Goal: Information Seeking & Learning: Learn about a topic

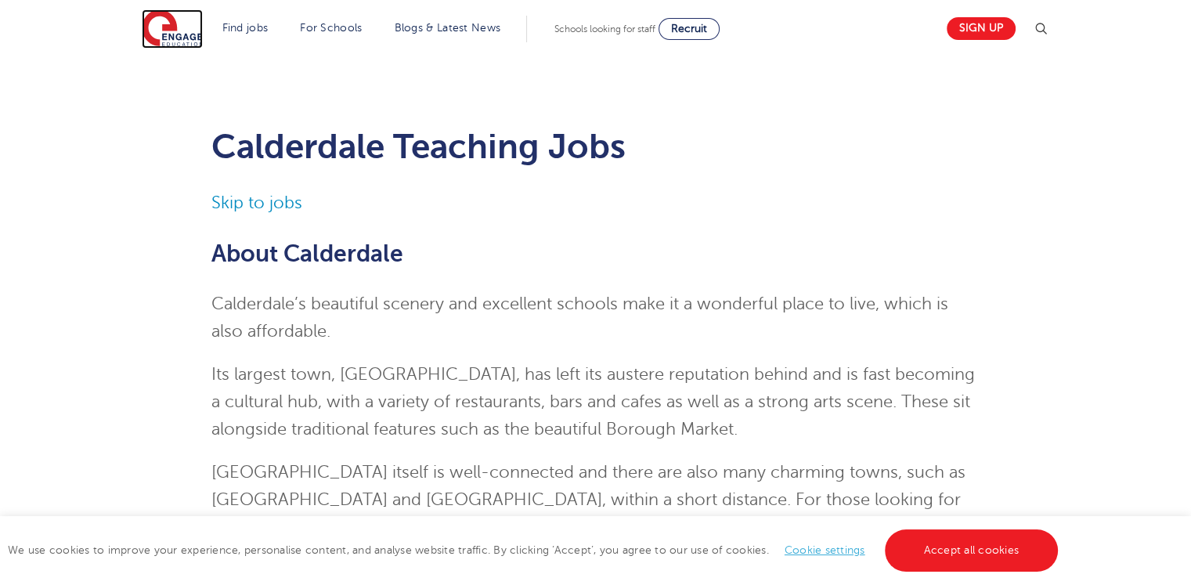
click at [170, 29] on img at bounding box center [172, 28] width 61 height 39
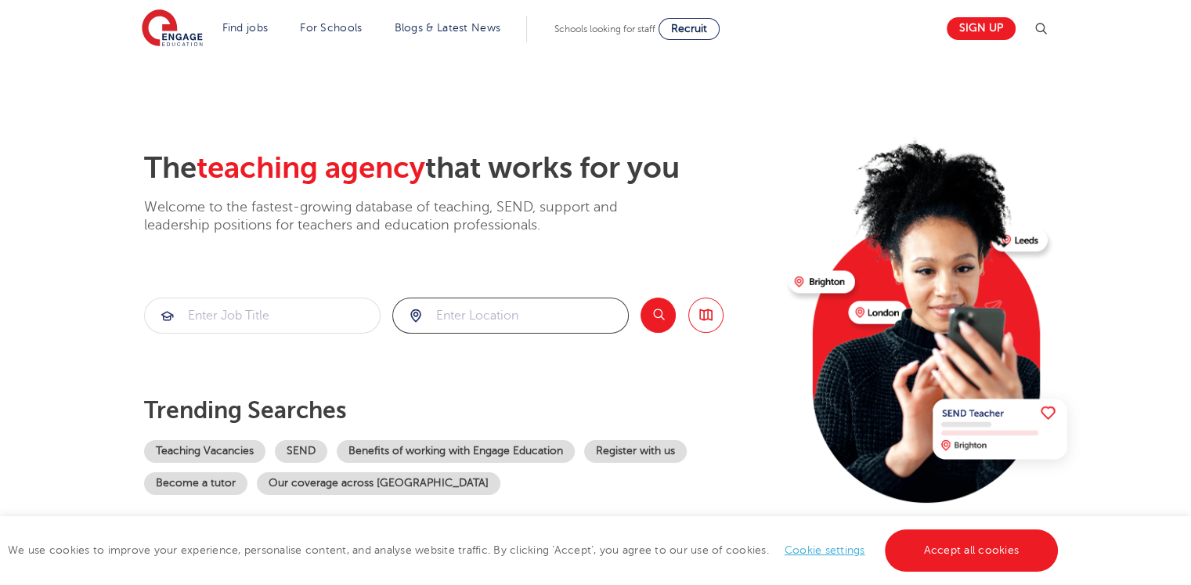
click at [498, 319] on input "search" at bounding box center [510, 315] width 235 height 34
click button "Submit" at bounding box center [0, 0] width 0 height 0
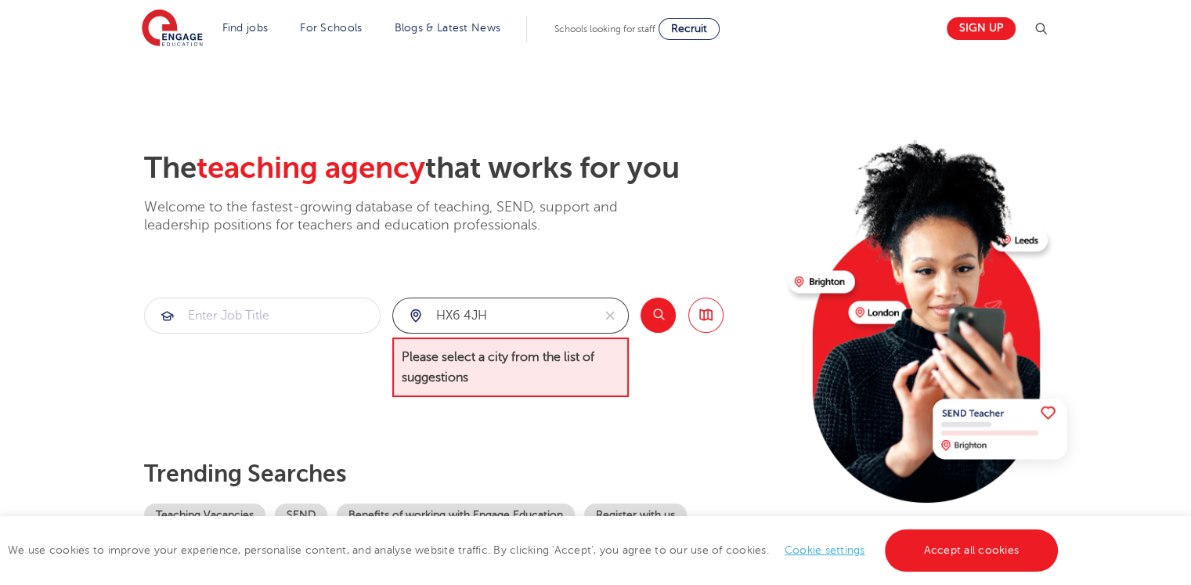
drag, startPoint x: 507, startPoint y: 309, endPoint x: 410, endPoint y: 317, distance: 97.4
click at [410, 317] on div "HX6 4JH" at bounding box center [492, 315] width 199 height 34
type input "Halifax"
click button "Submit" at bounding box center [0, 0] width 0 height 0
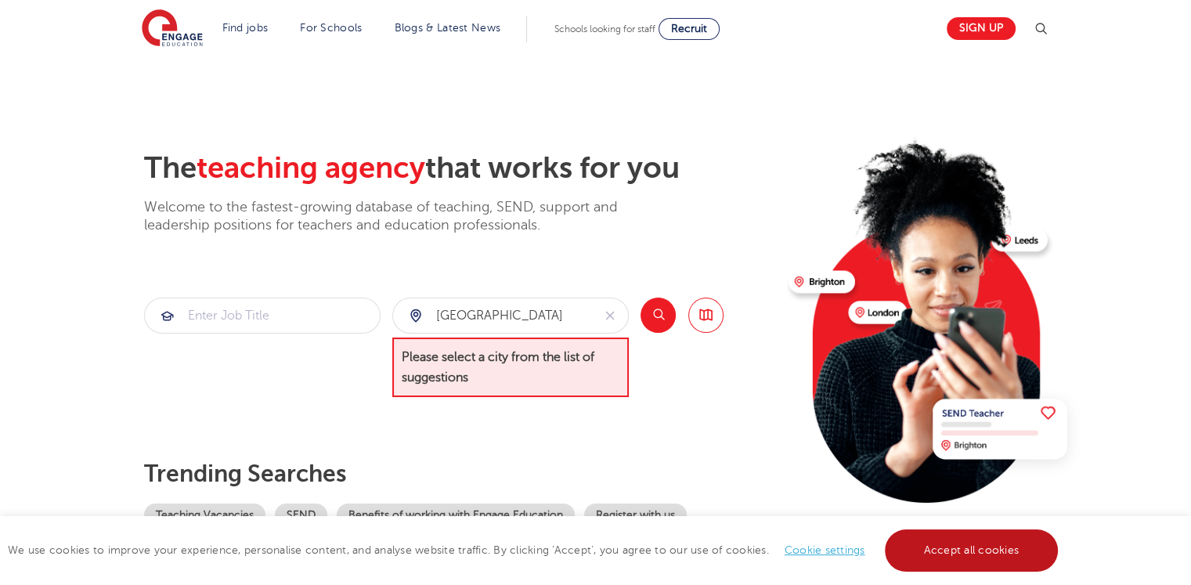
click at [993, 548] on link "Accept all cookies" at bounding box center [972, 550] width 174 height 42
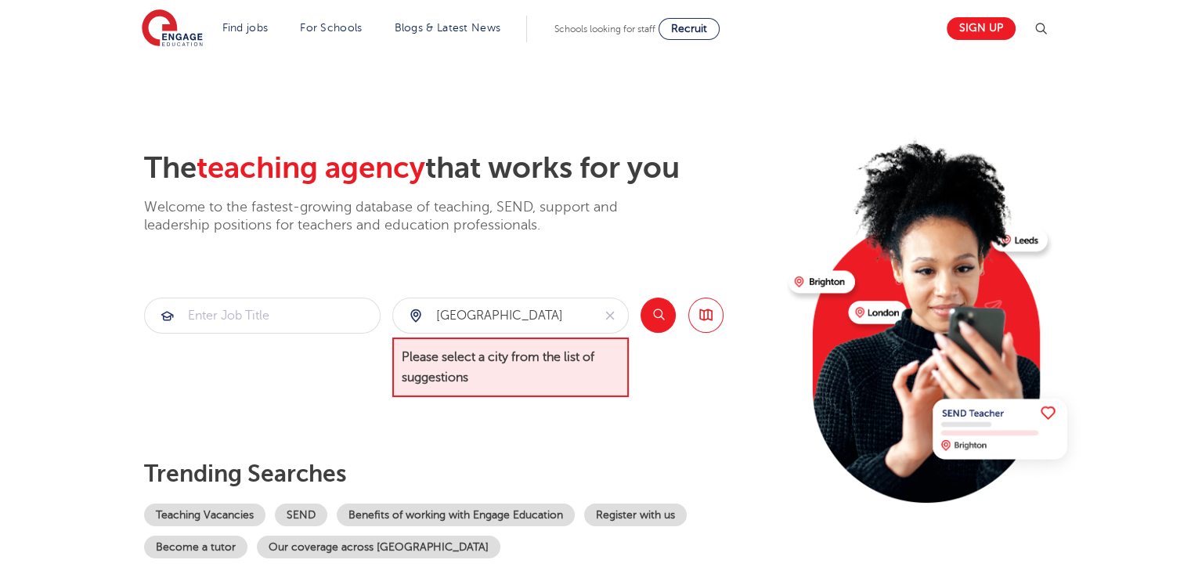
click at [659, 306] on button "Search" at bounding box center [658, 315] width 35 height 35
click at [613, 312] on icon "reset" at bounding box center [610, 316] width 9 height 9
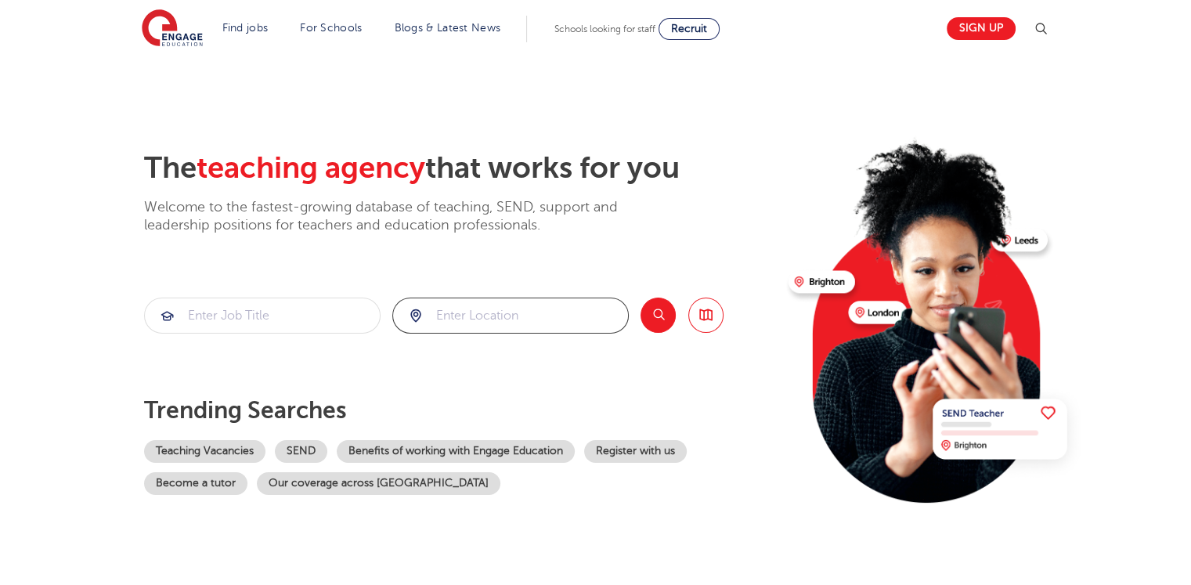
click at [503, 314] on input "search" at bounding box center [510, 315] width 235 height 34
type input "H"
type input "[GEOGRAPHIC_DATA]"
click at [651, 310] on button "Search" at bounding box center [658, 315] width 35 height 35
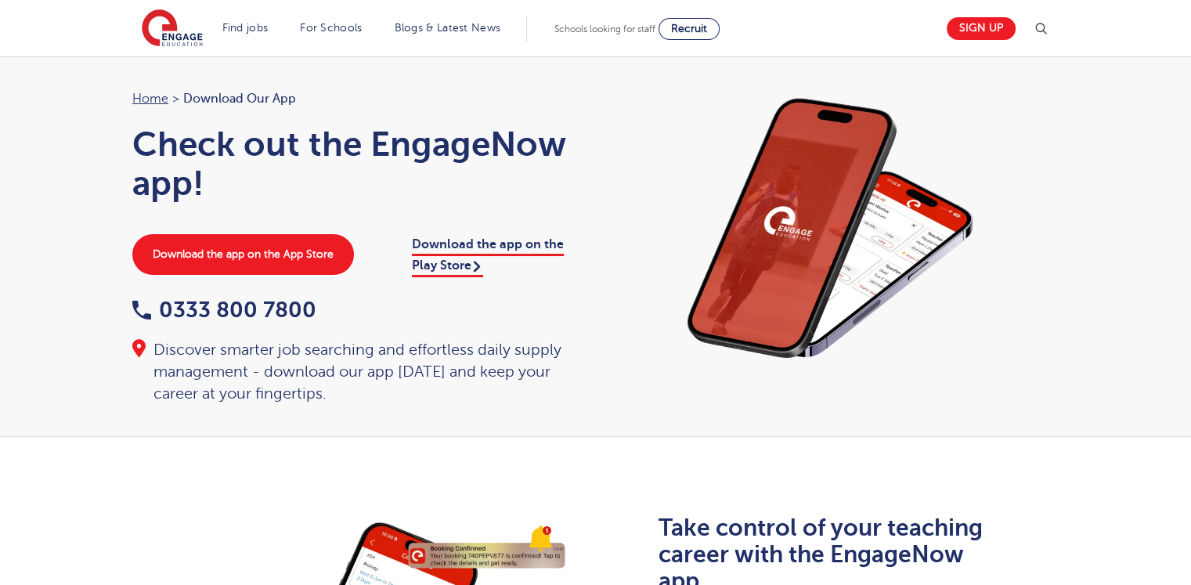
drag, startPoint x: 0, startPoint y: 0, endPoint x: 632, endPoint y: 250, distance: 679.5
click at [632, 250] on img at bounding box center [831, 229] width 439 height 282
